Goal: Navigation & Orientation: Find specific page/section

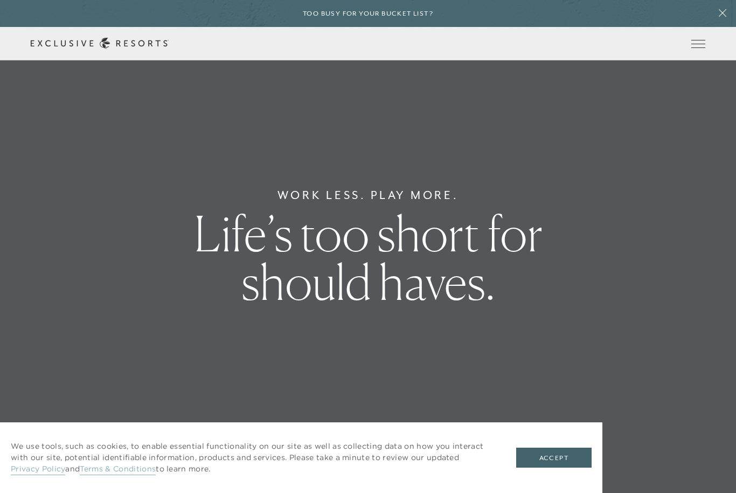
click at [693, 18] on div "Too busy for your bucket list?" at bounding box center [368, 13] width 736 height 27
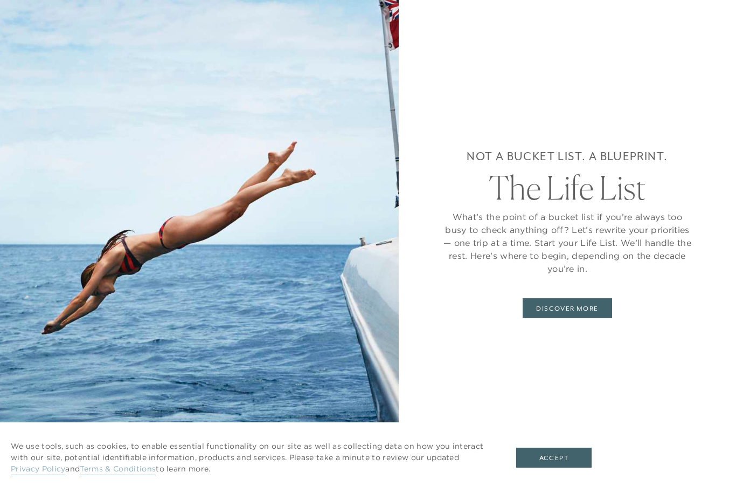
click at [557, 457] on button "Accept" at bounding box center [553, 457] width 75 height 20
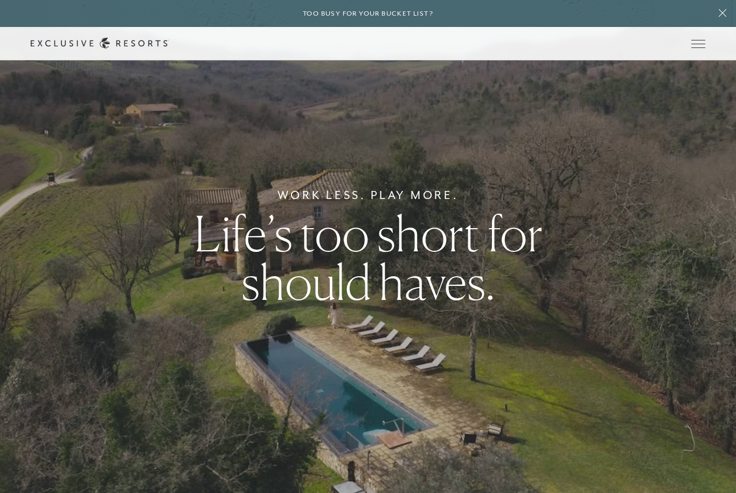
click at [695, 47] on button "Open navigation" at bounding box center [699, 44] width 14 height 8
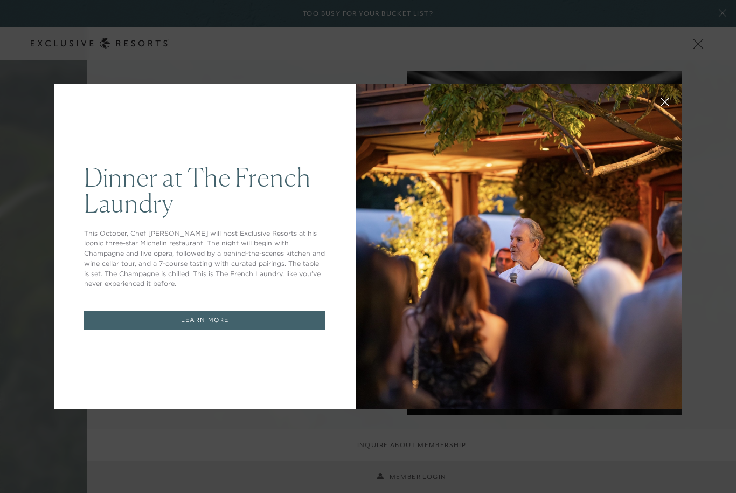
click at [700, 55] on div "Dinner at The French Laundry This October, Chef Thomas Keller will host Exclusi…" at bounding box center [368, 246] width 736 height 493
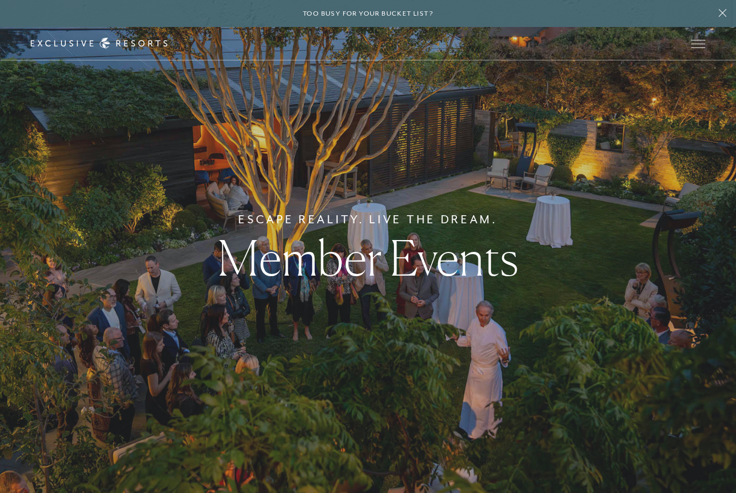
click at [731, 12] on icon at bounding box center [723, 13] width 20 height 9
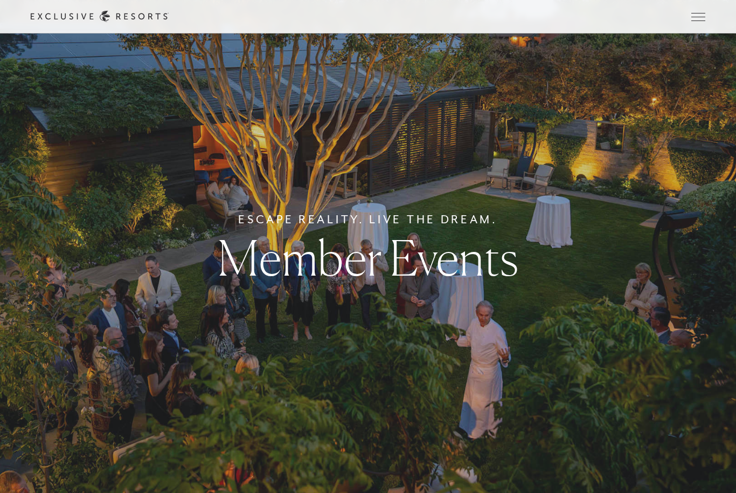
click at [702, 20] on button "Open navigation" at bounding box center [699, 17] width 14 height 8
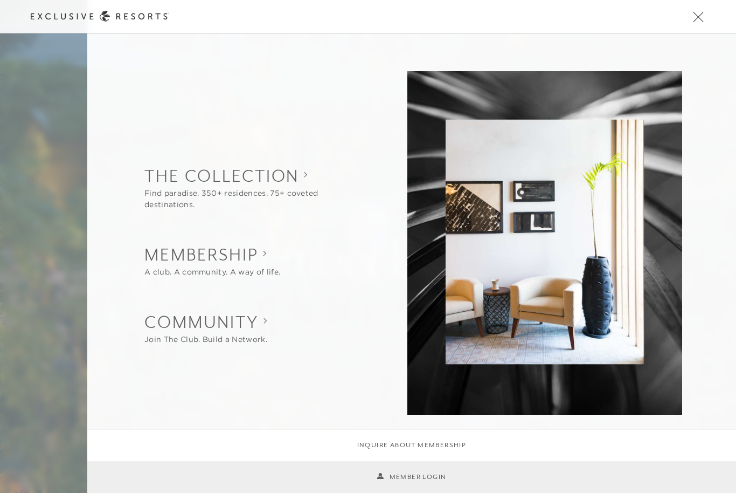
click at [391, 481] on link "Member Login" at bounding box center [412, 477] width 70 height 10
